Goal: Transaction & Acquisition: Purchase product/service

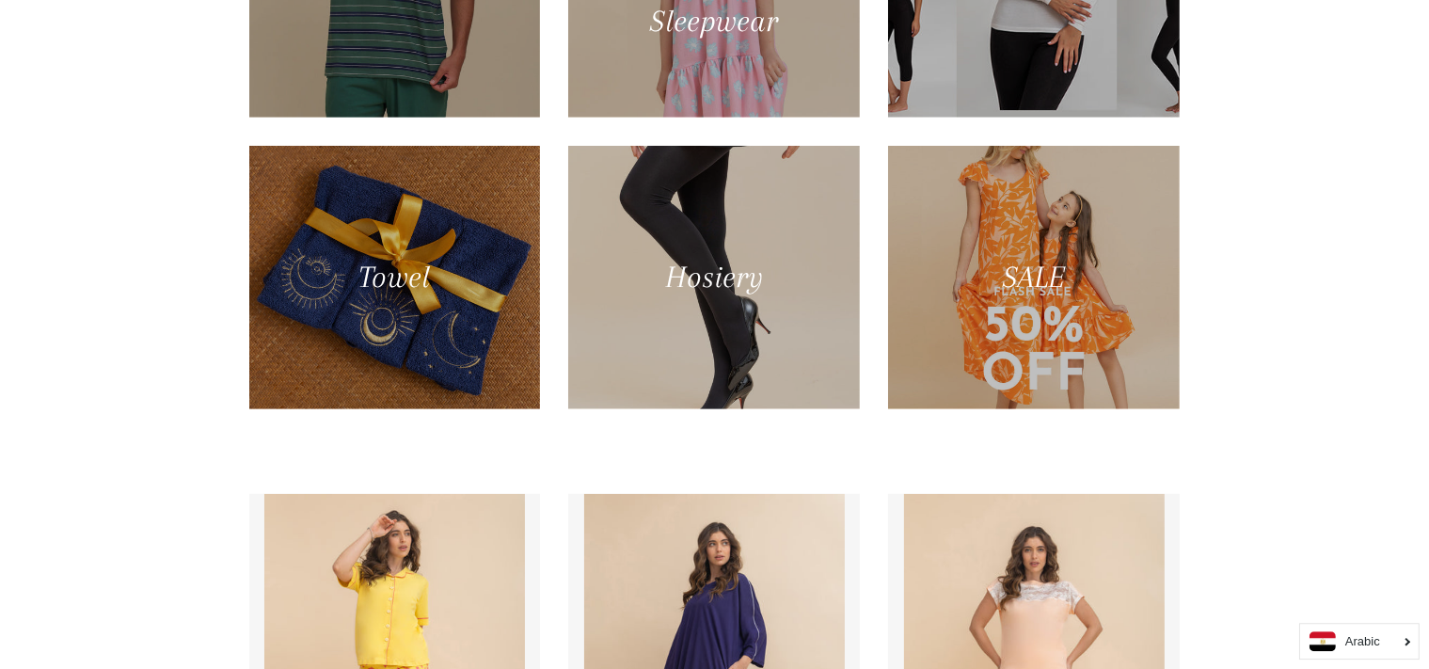
scroll to position [1349, 0]
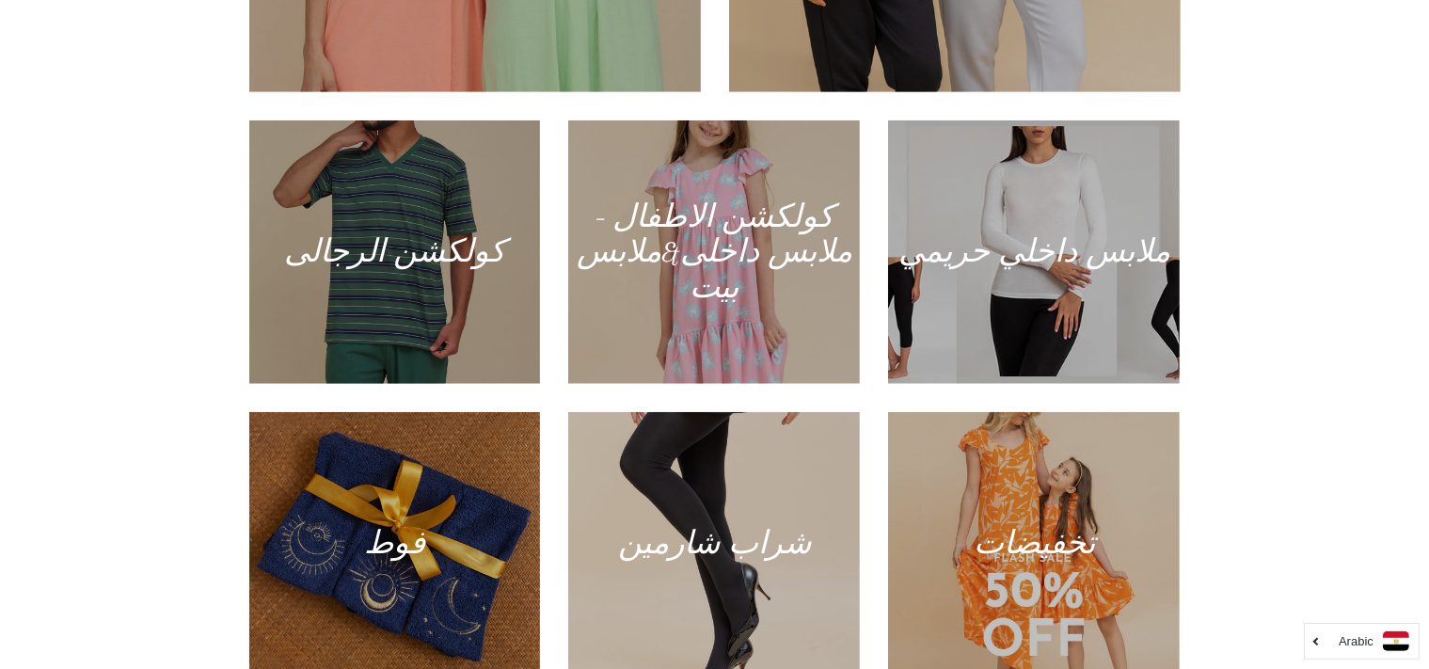
scroll to position [1045, 0]
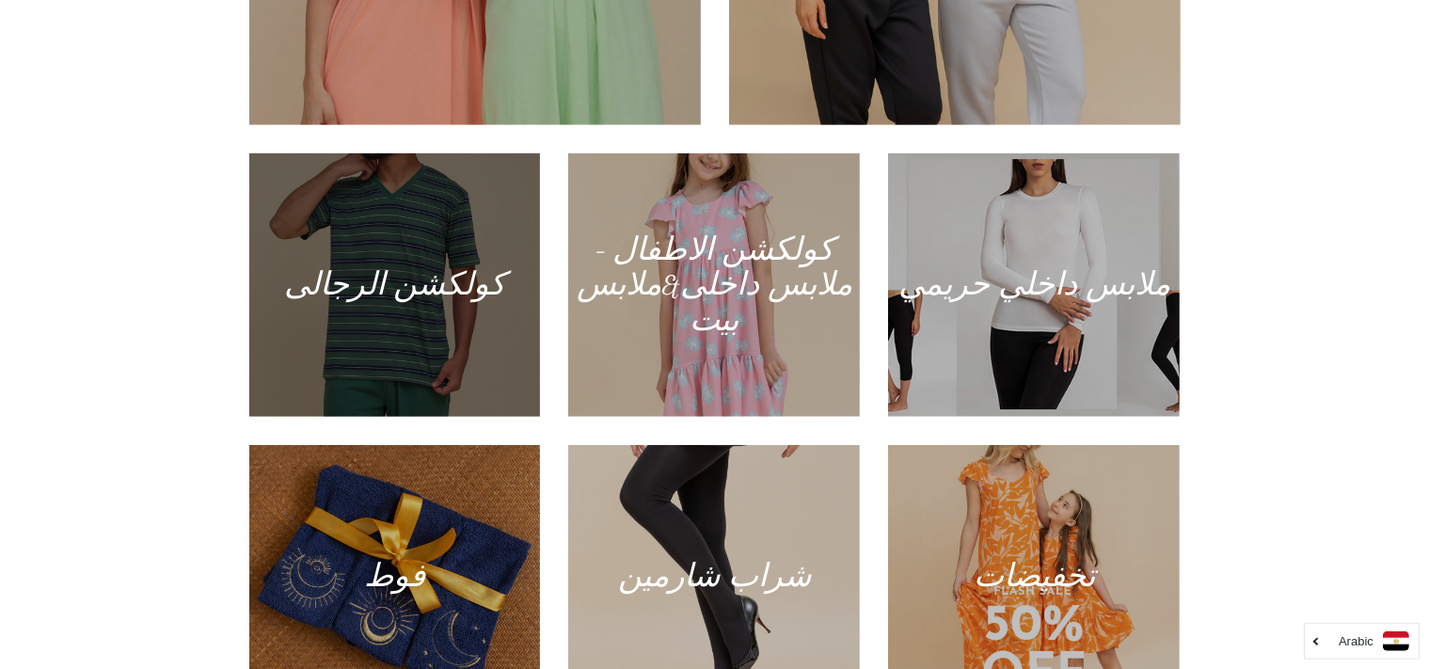
click at [424, 392] on div at bounding box center [395, 285] width 300 height 271
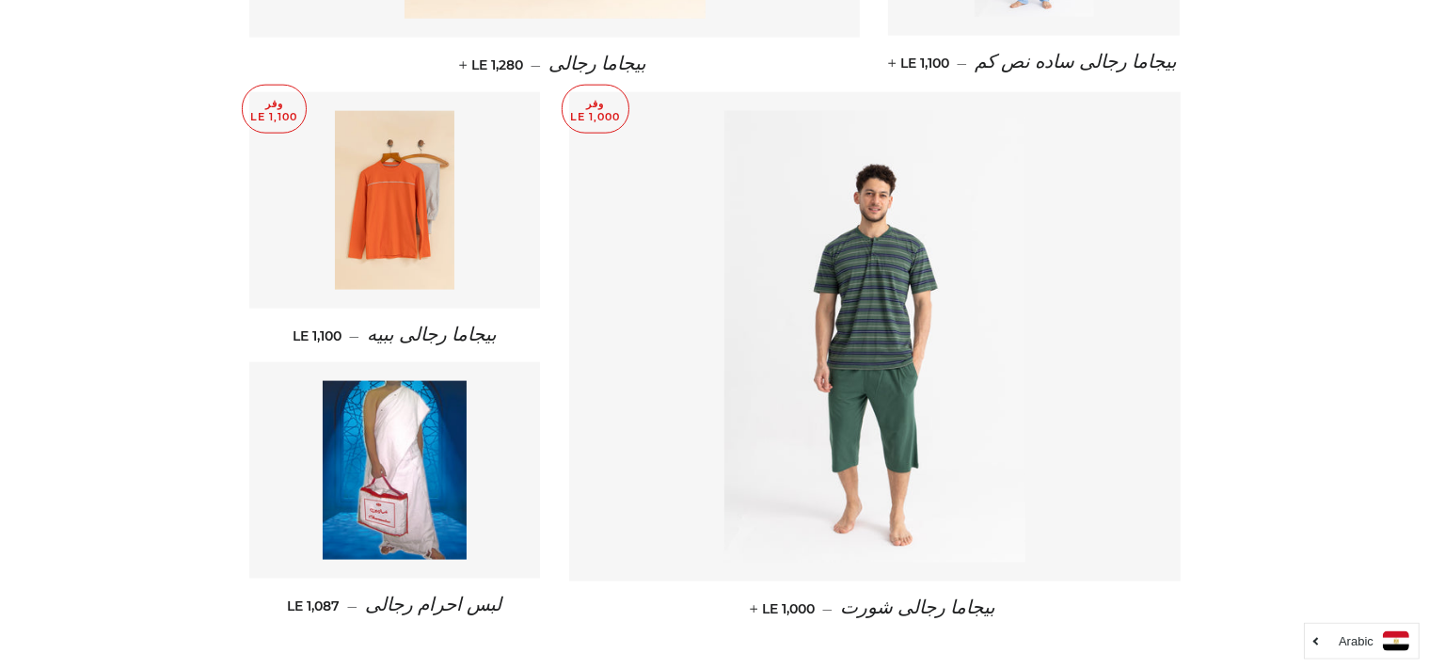
scroll to position [2363, 0]
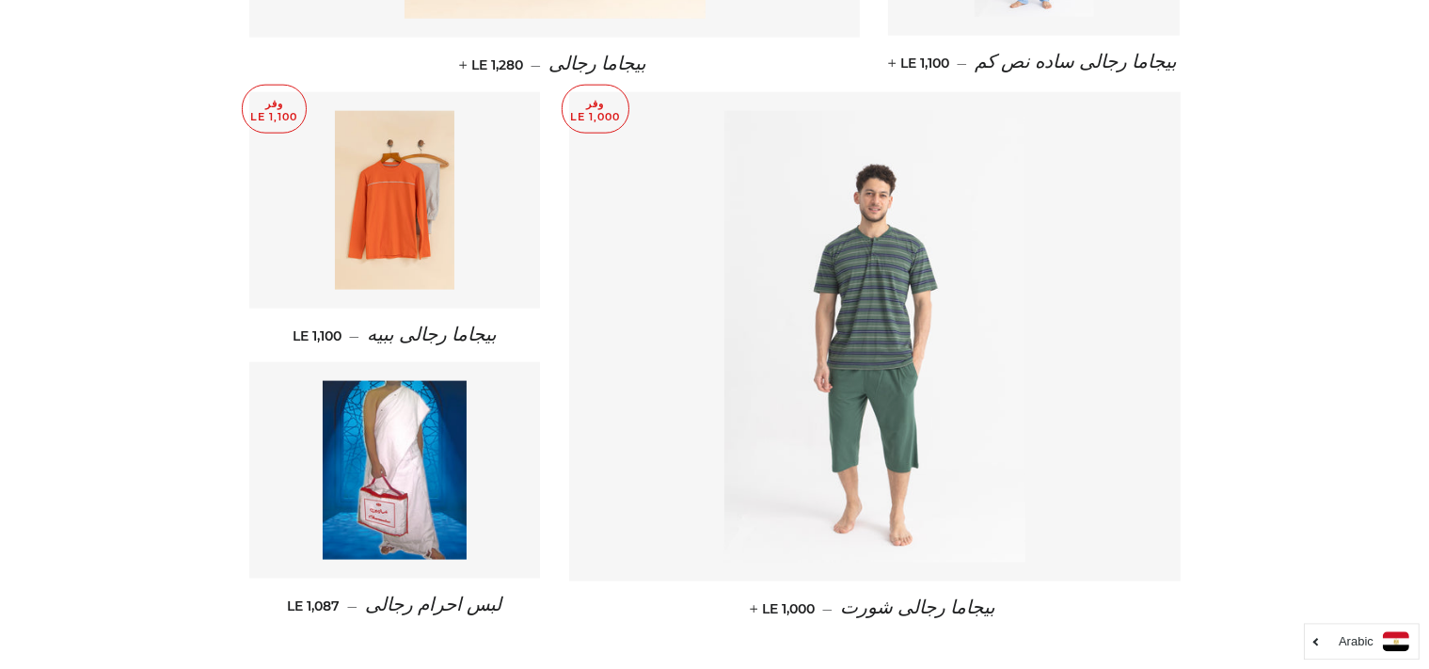
click at [913, 226] on img at bounding box center [874, 336] width 301 height 452
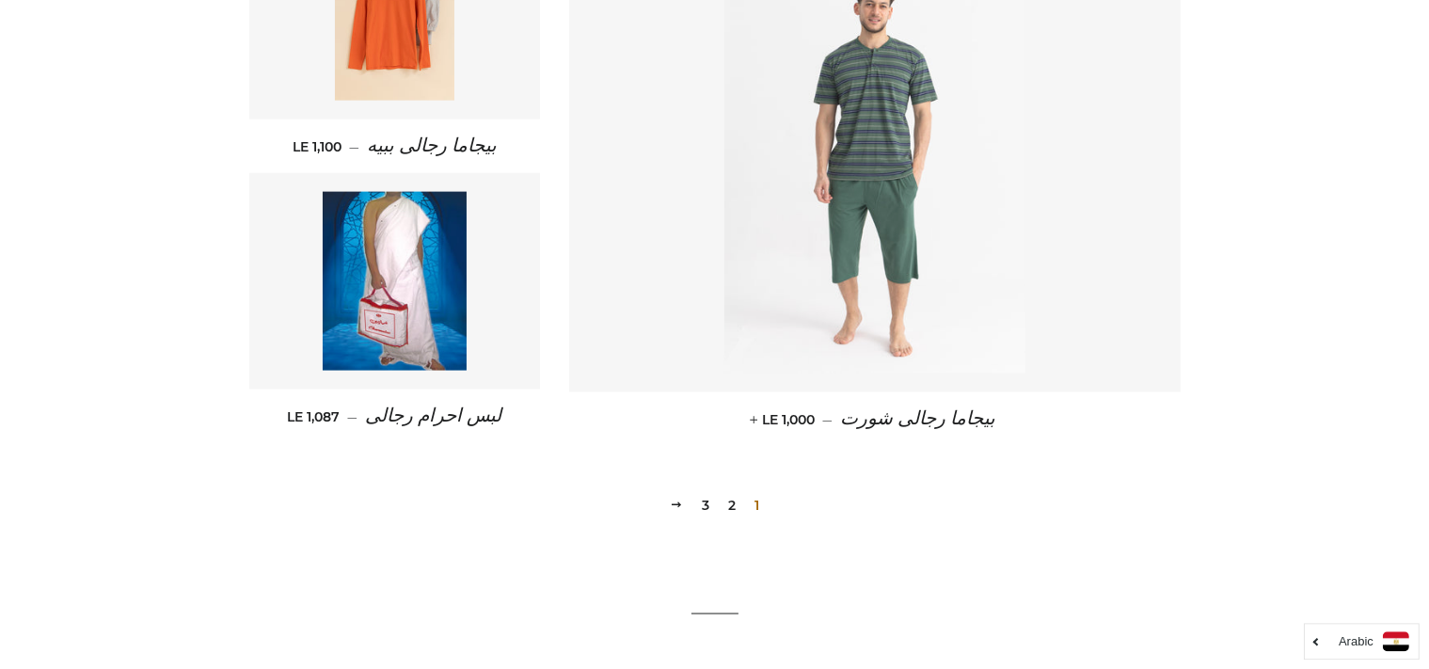
scroll to position [2679, 0]
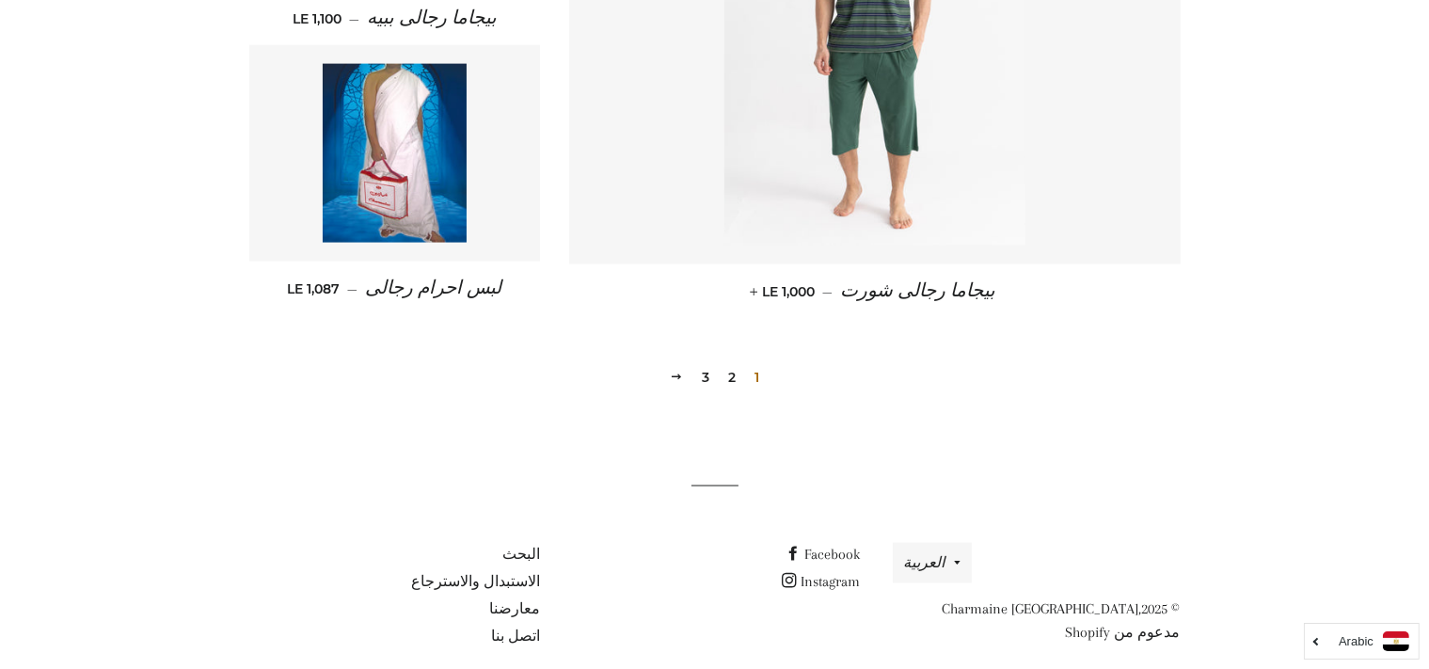
click at [732, 363] on link "2" at bounding box center [732, 377] width 23 height 28
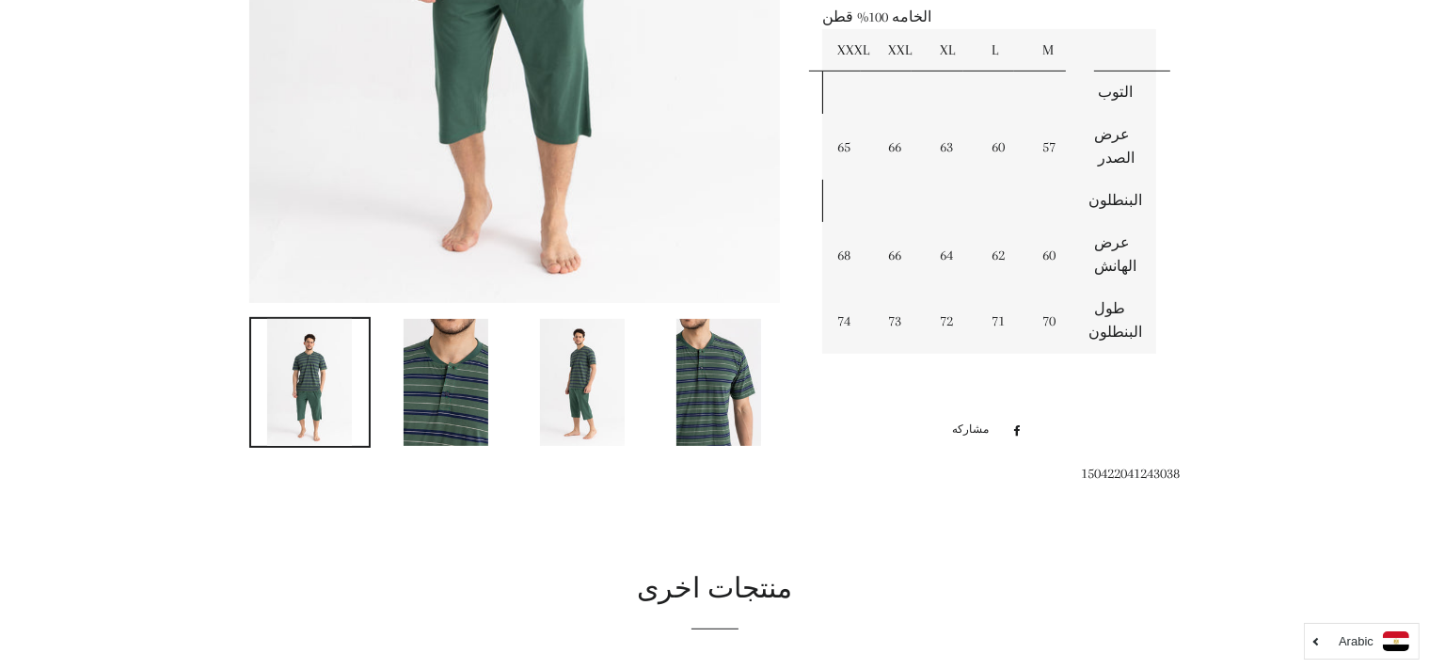
scroll to position [694, 0]
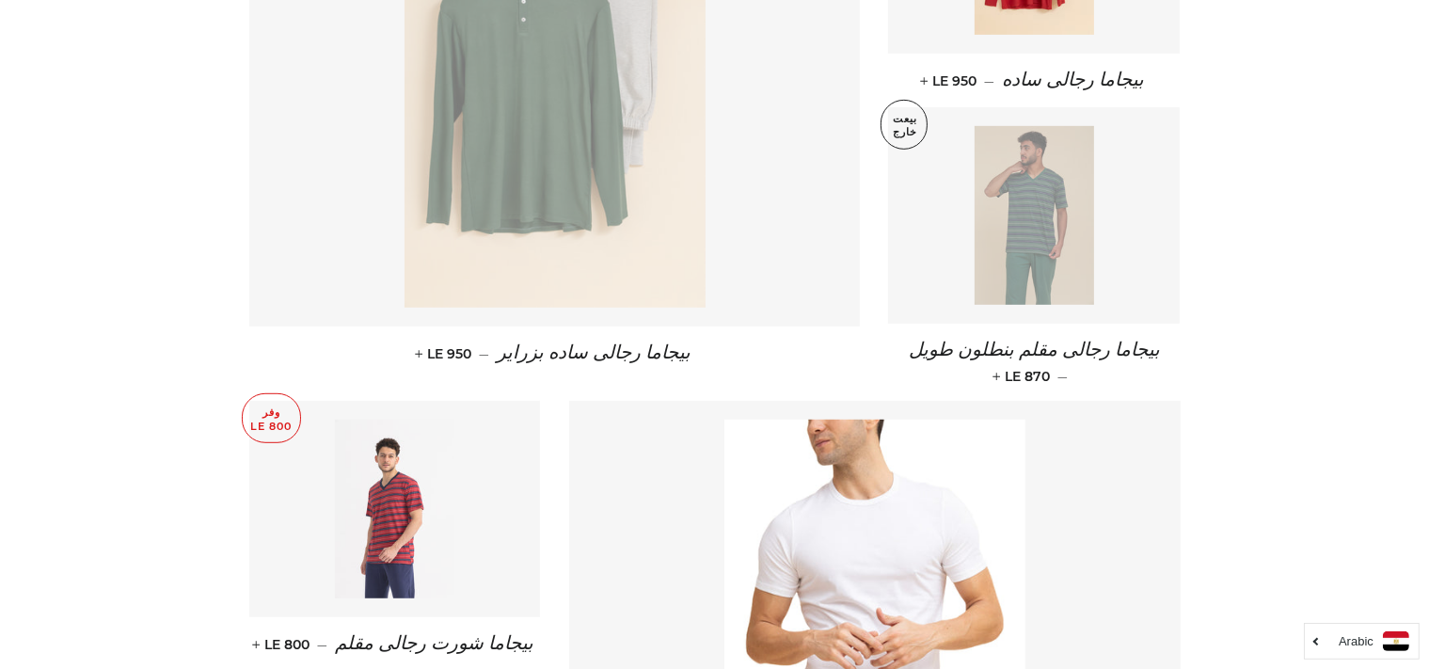
scroll to position [963, 0]
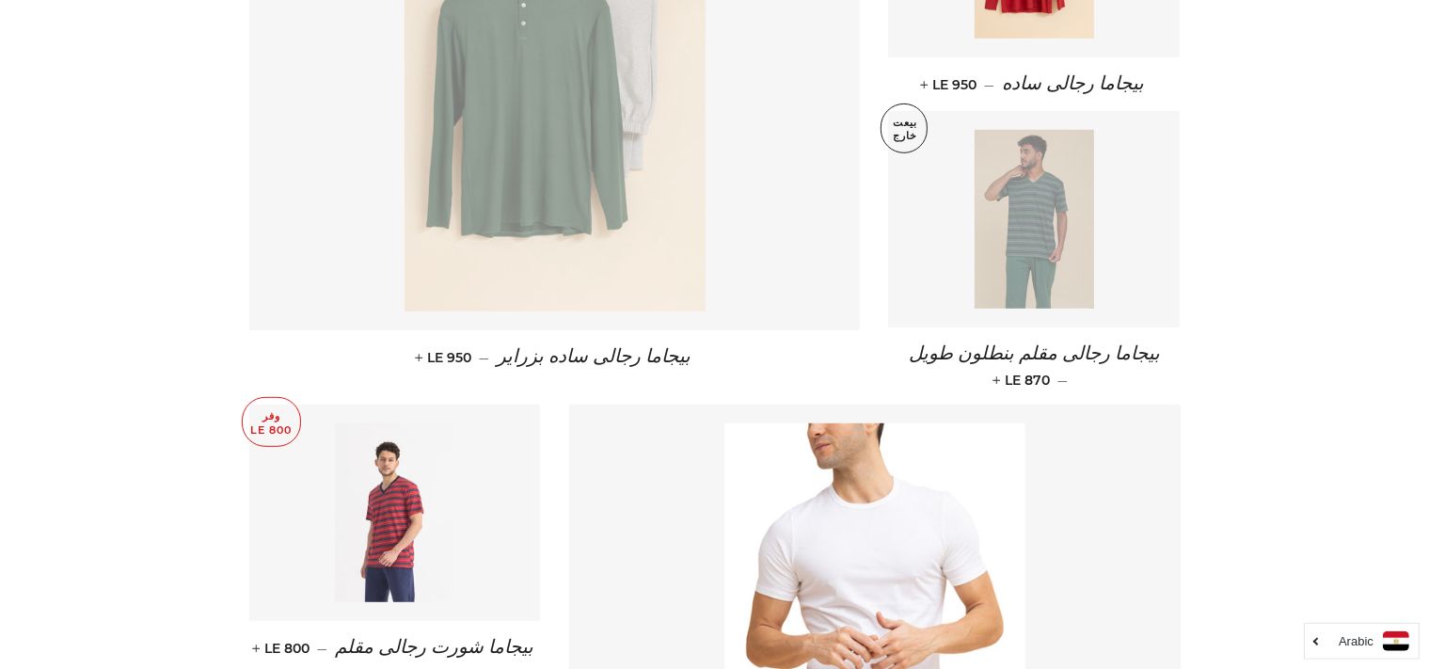
click at [478, 440] on link at bounding box center [395, 513] width 292 height 216
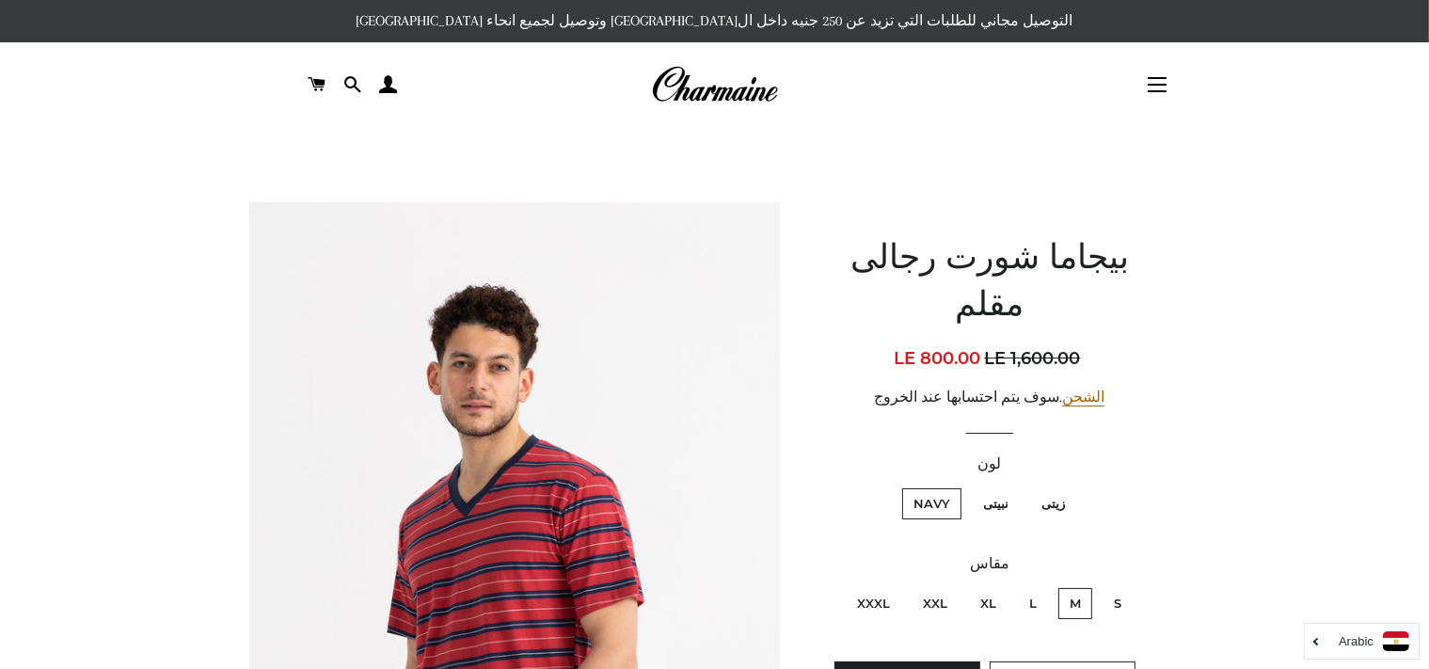
click at [472, 440] on img at bounding box center [515, 600] width 532 height 797
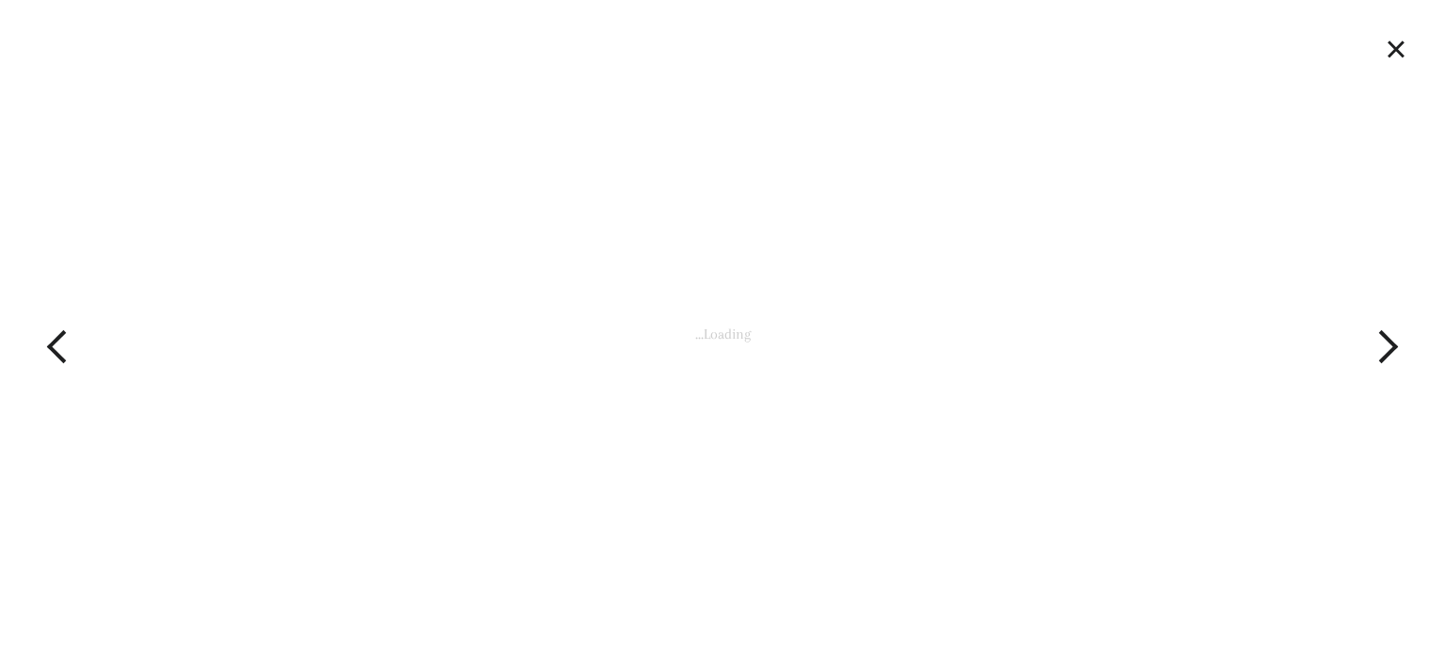
click at [472, 440] on div "1 of 6 Loading..." at bounding box center [722, 334] width 1445 height 669
